Goal: Information Seeking & Learning: Find specific fact

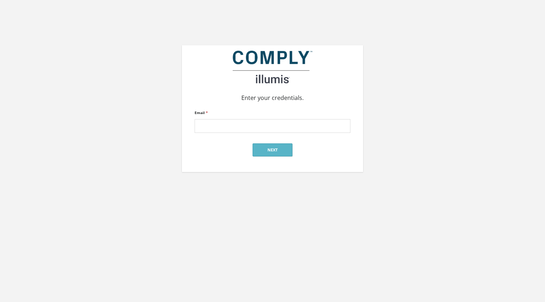
click at [229, 127] on input "Email *" at bounding box center [273, 126] width 156 height 14
type input "[PERSON_NAME][EMAIL_ADDRESS][PERSON_NAME][DOMAIN_NAME]"
click at [271, 150] on button "Next" at bounding box center [273, 150] width 40 height 13
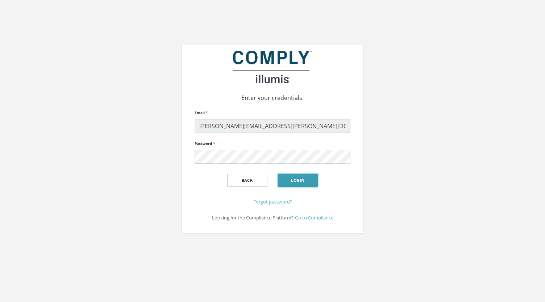
click at [295, 181] on button "Login" at bounding box center [298, 180] width 40 height 13
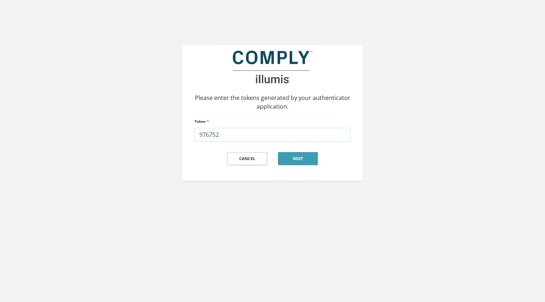
type input "976752"
click at [306, 160] on button "Next" at bounding box center [298, 158] width 40 height 13
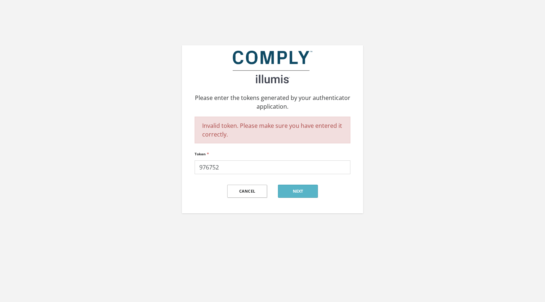
drag, startPoint x: 235, startPoint y: 167, endPoint x: 175, endPoint y: 161, distance: 60.5
click at [175, 161] on div "Please enter the tokens generated by your authenticator application. Invalid to…" at bounding box center [272, 106] width 413 height 213
click at [458, 208] on div "Please enter the tokens generated by your authenticator application. Invalid to…" at bounding box center [272, 106] width 413 height 213
paste input "976752"
type input "976752"
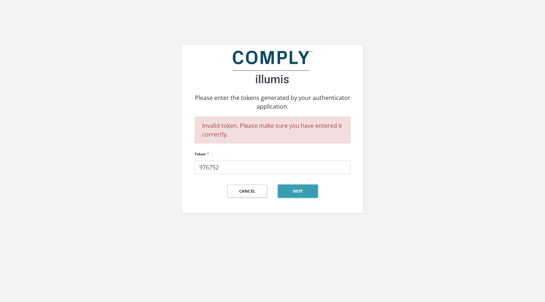
click at [302, 192] on button "Next" at bounding box center [298, 191] width 40 height 13
drag, startPoint x: 228, startPoint y: 171, endPoint x: 180, endPoint y: 171, distance: 47.8
click at [180, 171] on div "Please enter the tokens generated by your authenticator application. Invalid to…" at bounding box center [272, 106] width 413 height 213
type input "360378"
click at [302, 191] on button "Next" at bounding box center [298, 191] width 40 height 13
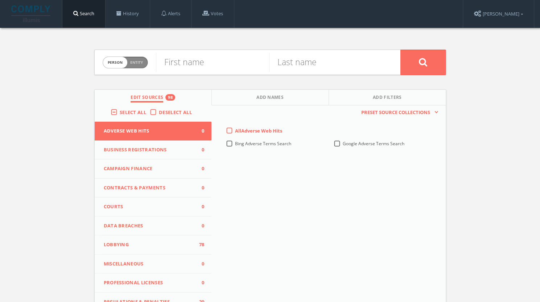
click at [15, 198] on div "Person Entity person First name Last name Edit Sources 98 Add Names Add Filters…" at bounding box center [270, 213] width 540 height 371
click at [159, 113] on label "Deselect All" at bounding box center [177, 112] width 37 height 7
click at [0, 0] on input "Deselect All" at bounding box center [0, 0] width 0 height 0
click at [120, 111] on label "Select All" at bounding box center [135, 112] width 30 height 7
click at [0, 0] on input "Select All" at bounding box center [0, 0] width 0 height 0
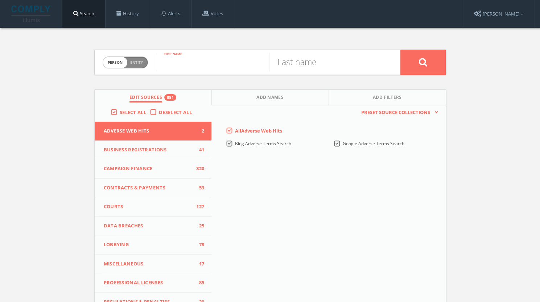
click at [206, 55] on input "text" at bounding box center [212, 62] width 113 height 19
type input "[PERSON_NAME]"
paste input "[PERSON_NAME]"
type input "[PERSON_NAME]"
click at [417, 67] on button at bounding box center [422, 62] width 45 height 25
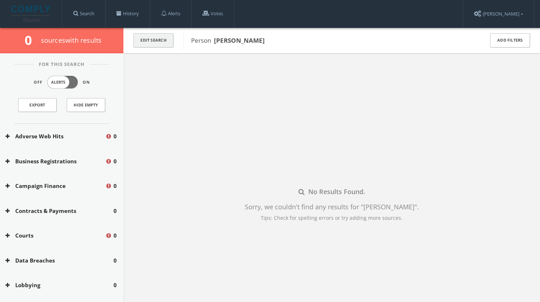
click at [162, 43] on button "Edit Search" at bounding box center [153, 40] width 40 height 14
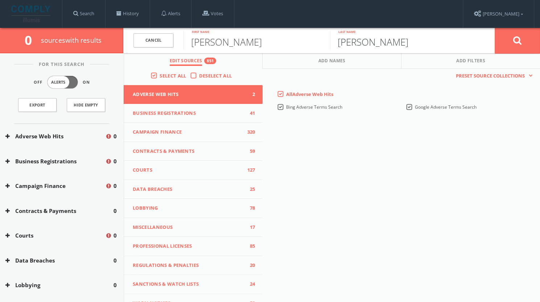
drag, startPoint x: 427, startPoint y: 37, endPoint x: 326, endPoint y: 38, distance: 100.8
click at [326, 38] on form "Cancel [PERSON_NAME] First name [PERSON_NAME] Last name Cancel" at bounding box center [331, 40] width 416 height 25
paste input "[PERSON_NAME]"
type input "[PERSON_NAME]"
click at [524, 49] on button at bounding box center [516, 41] width 45 height 26
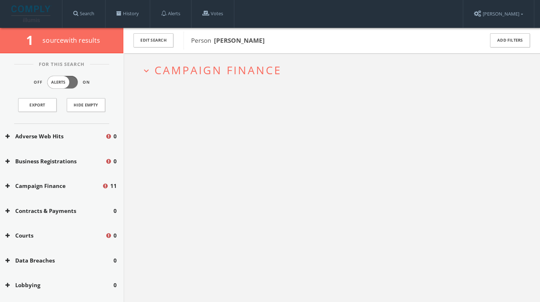
click at [241, 77] on span "Campaign Finance" at bounding box center [217, 70] width 127 height 15
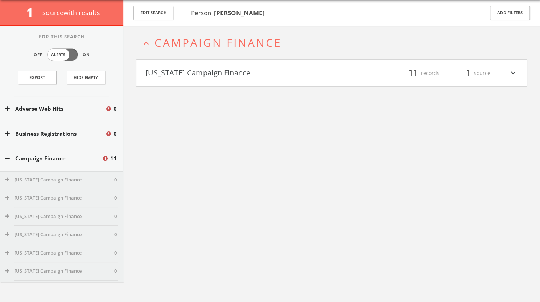
click at [239, 84] on h4 "[US_STATE] Campaign Finance filter_list 11 records 1 source expand_more" at bounding box center [331, 73] width 390 height 27
